Goal: Use online tool/utility: Utilize a website feature to perform a specific function

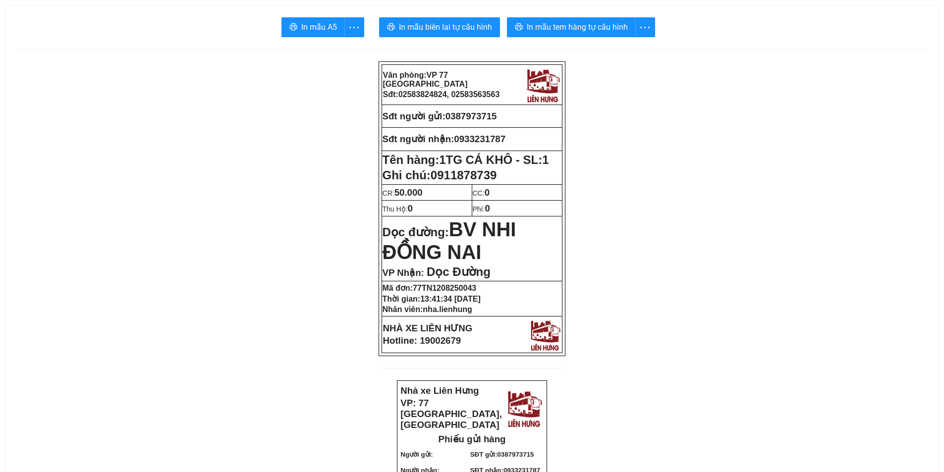
click at [452, 30] on span "In mẫu biên lai tự cấu hình" at bounding box center [445, 27] width 93 height 12
click at [557, 31] on span "In mẫu tem hàng tự cấu hình" at bounding box center [577, 27] width 101 height 12
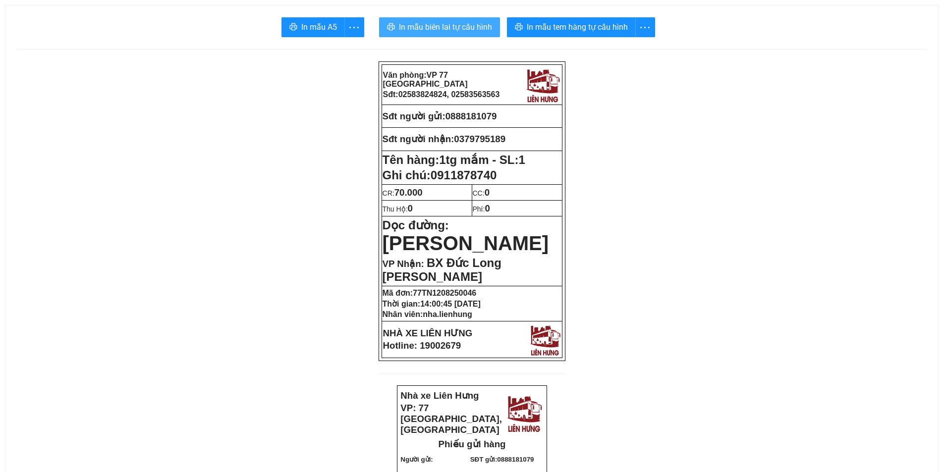
click at [415, 32] on span "In mẫu biên lai tự cấu hình" at bounding box center [445, 27] width 93 height 12
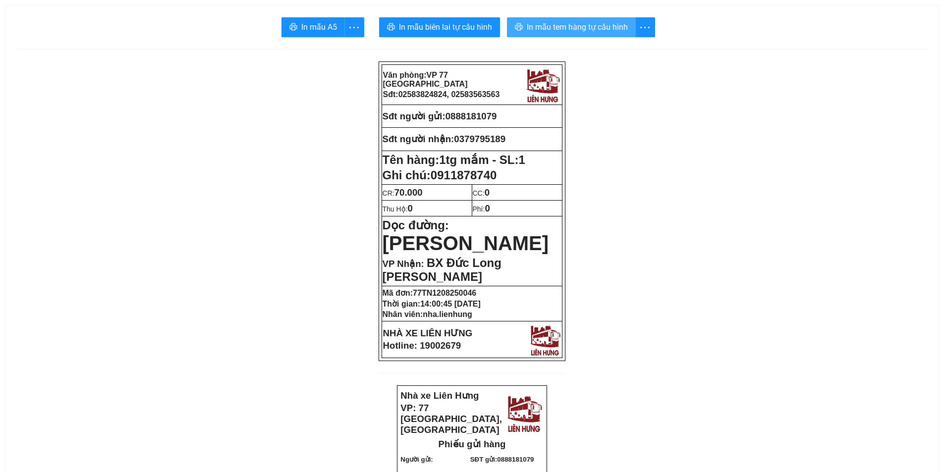
drag, startPoint x: 585, startPoint y: 25, endPoint x: 377, endPoint y: 69, distance: 212.3
click at [581, 28] on span "In mẫu tem hàng tự cấu hình" at bounding box center [577, 27] width 101 height 12
